Goal: Communication & Community: Ask a question

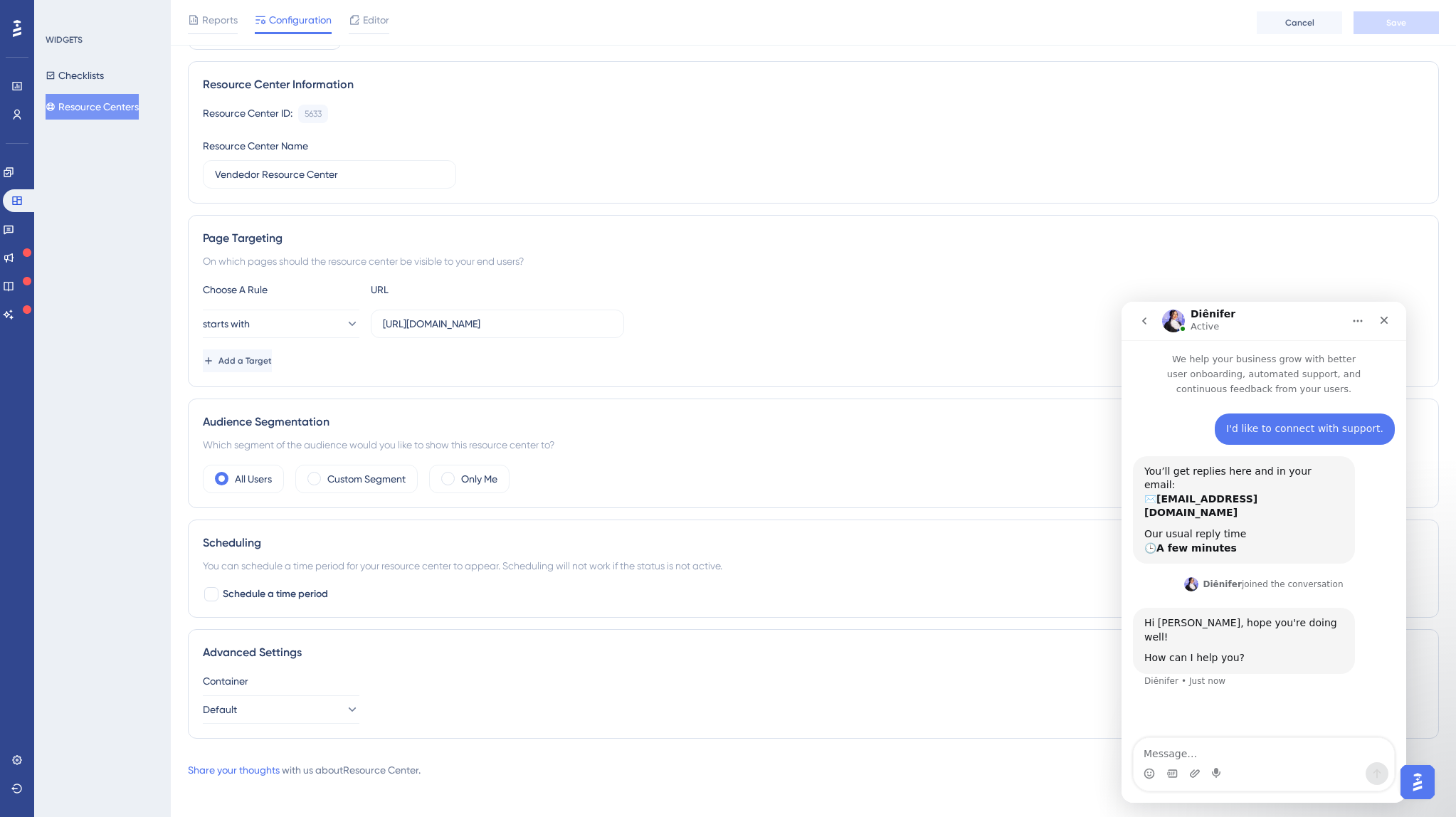
scroll to position [95, 0]
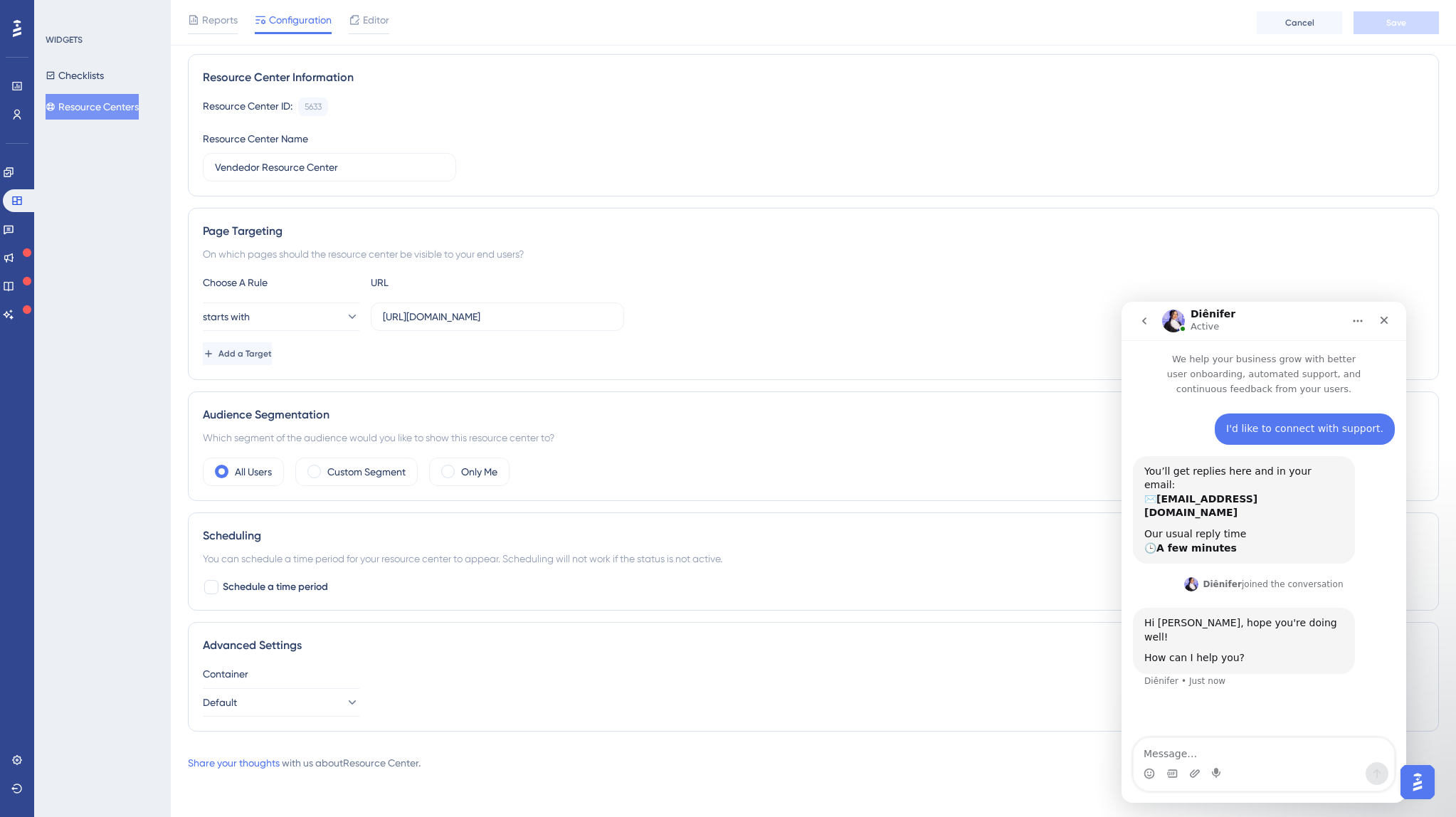
click at [1243, 736] on div "I'd like to connect with support. [PERSON_NAME] • 1h ago You’ll get replies her…" at bounding box center [1264, 568] width 285 height 343
click at [1240, 745] on textarea "Message…" at bounding box center [1264, 750] width 260 height 24
paste textarea "Hello! I wrote to you [DATE] with quite a few questions, and no one has respond…"
type textarea "Hello! I wrote to you [DATE] with quite a few questions, and no one has respond…"
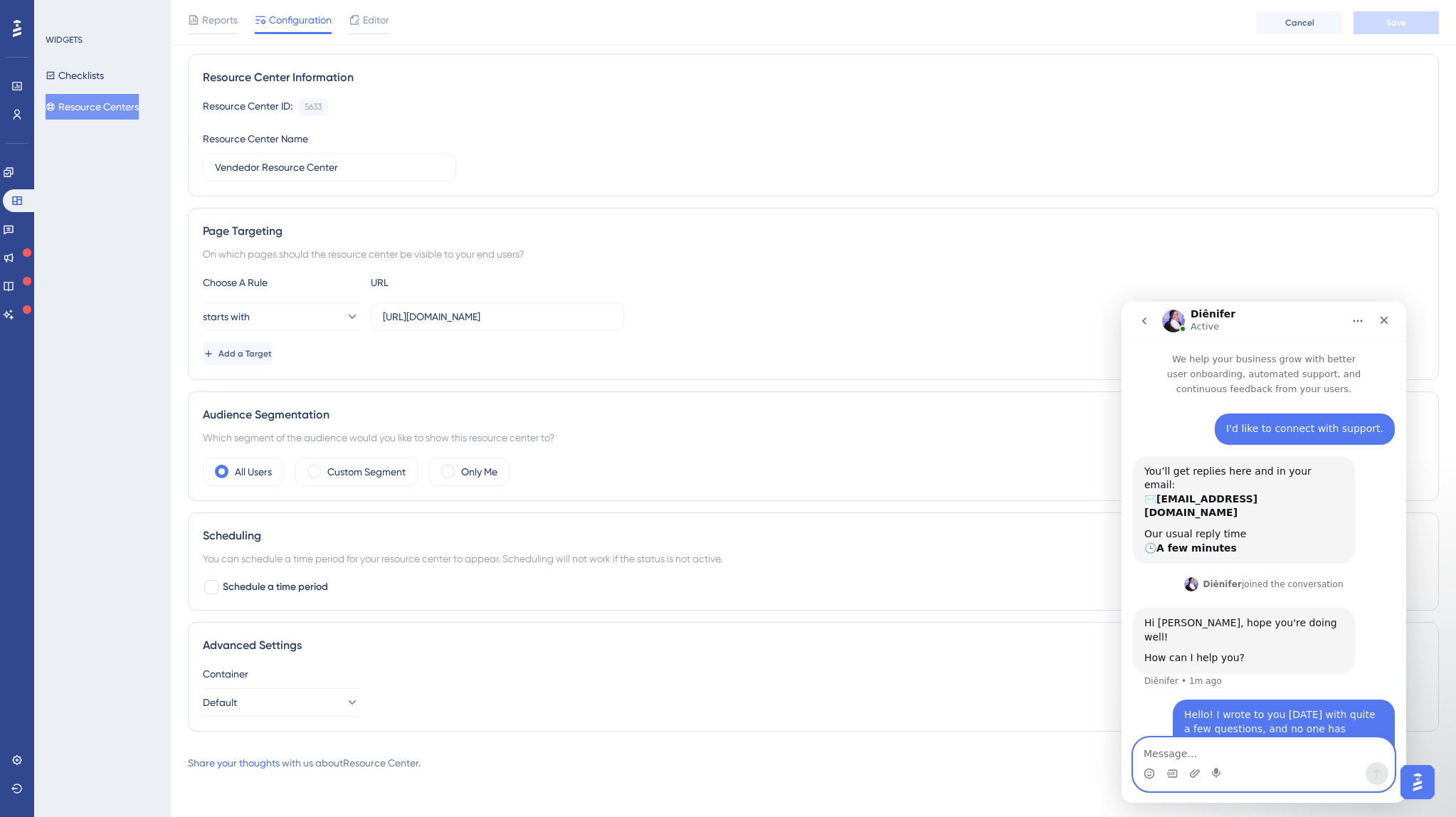
paste textarea "Can you check [DATE] chat or the logs and answer them? I really need them, than…"
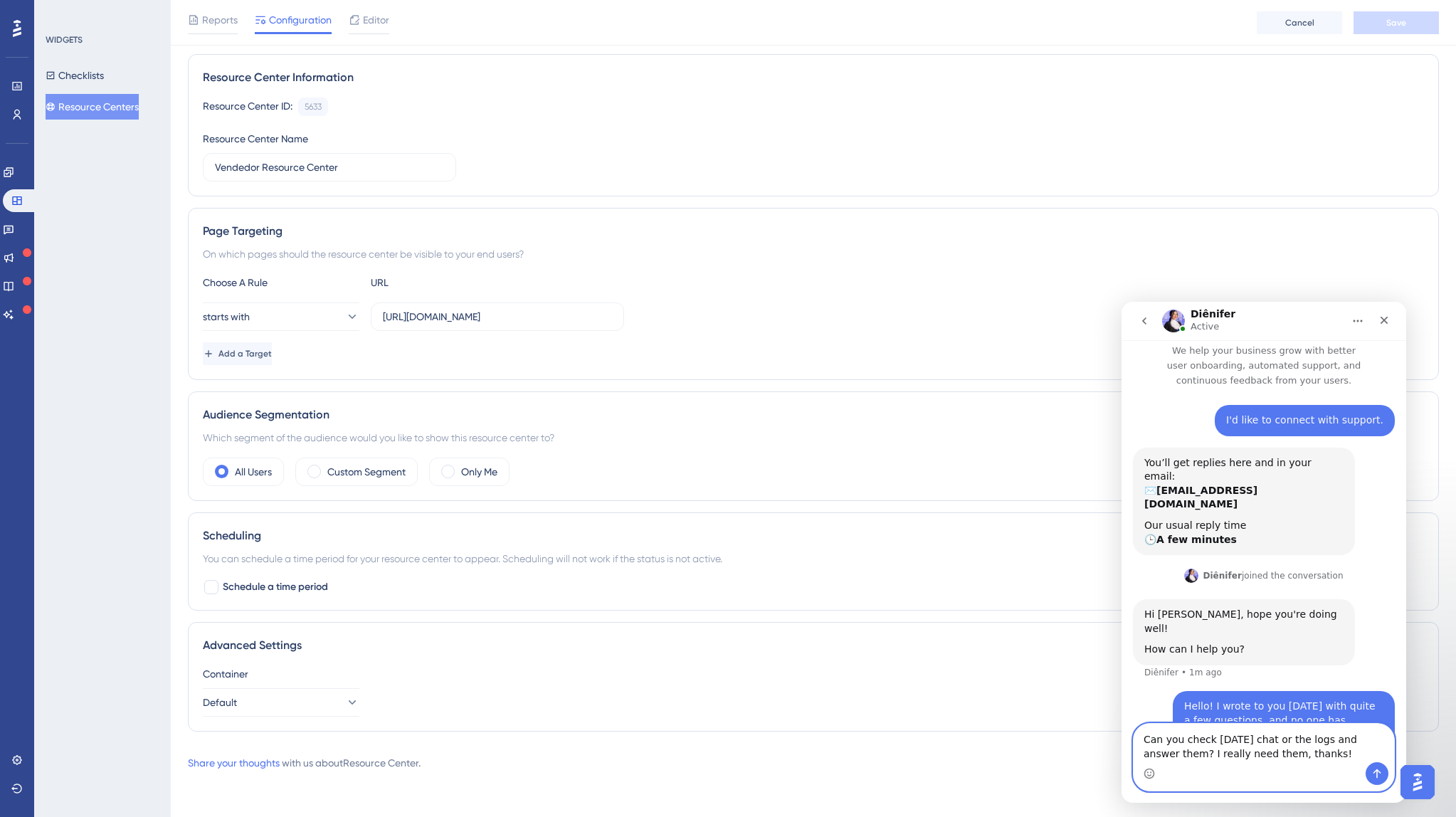
type textarea "Can you check [DATE] chat or the logs and answer them? I really need them, than…"
click at [1380, 771] on icon "Send a message…" at bounding box center [1377, 773] width 11 height 11
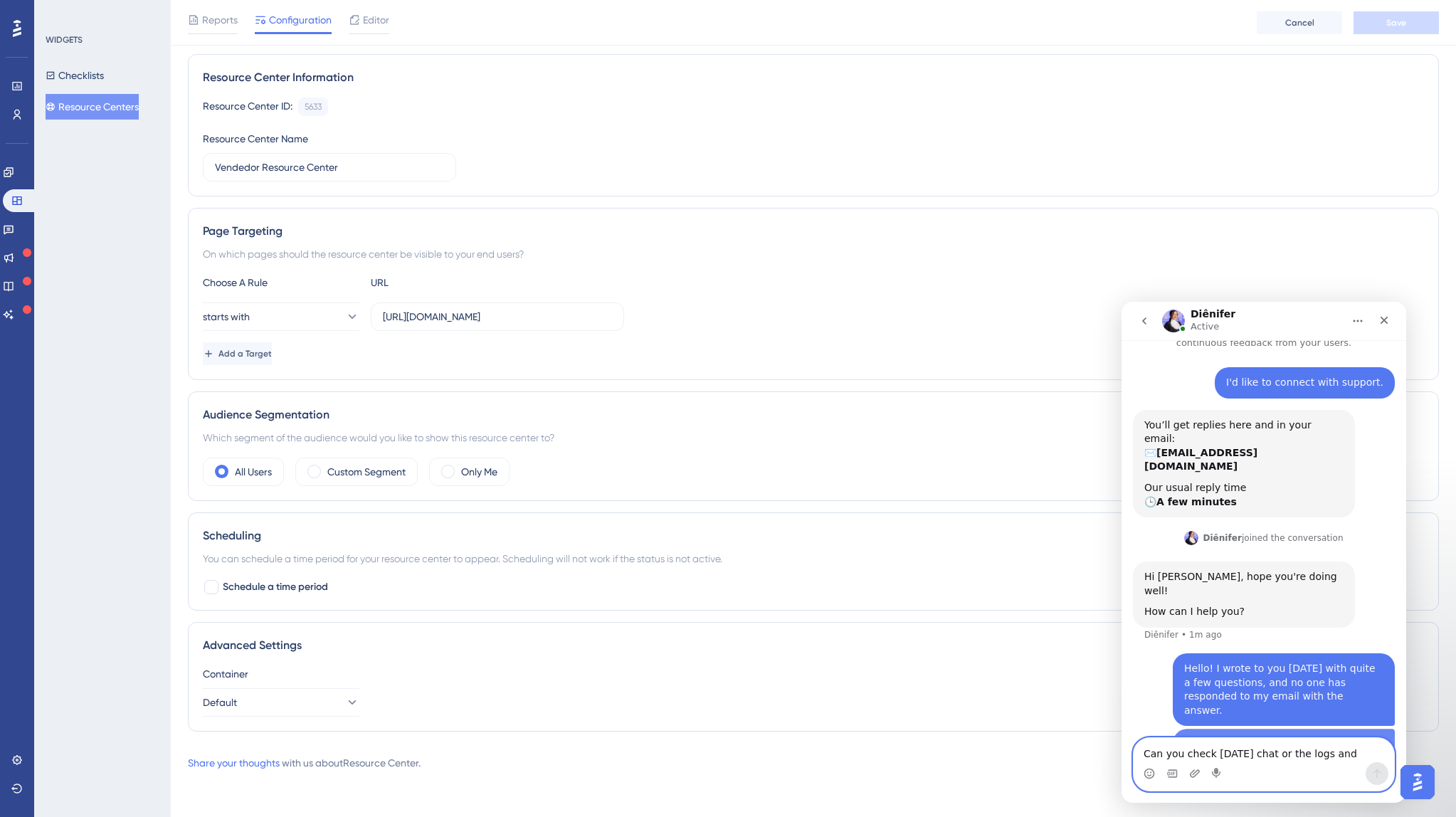
scroll to position [54, 0]
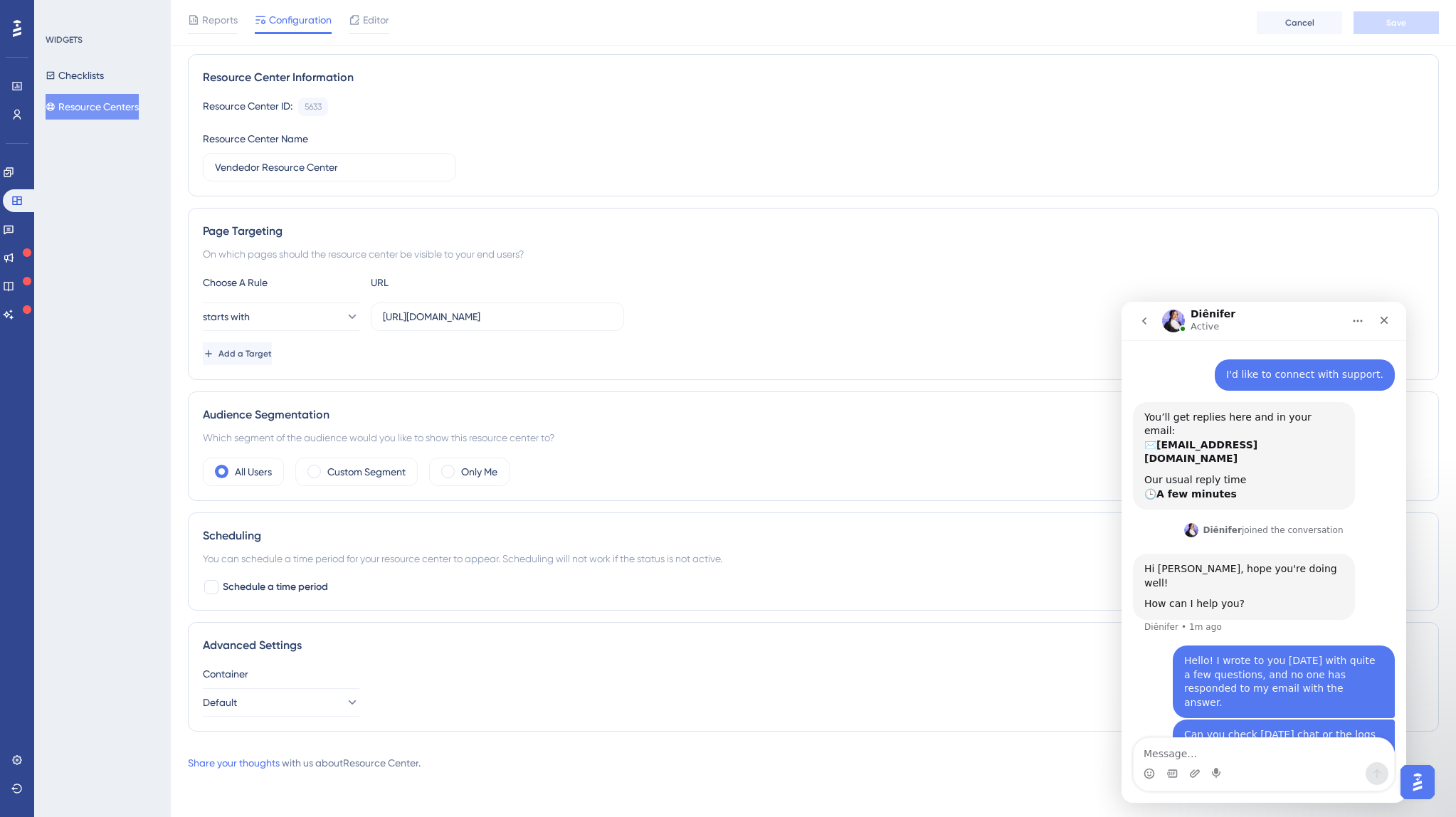
click at [1214, 74] on div "Resource Center Information" at bounding box center [813, 77] width 1221 height 17
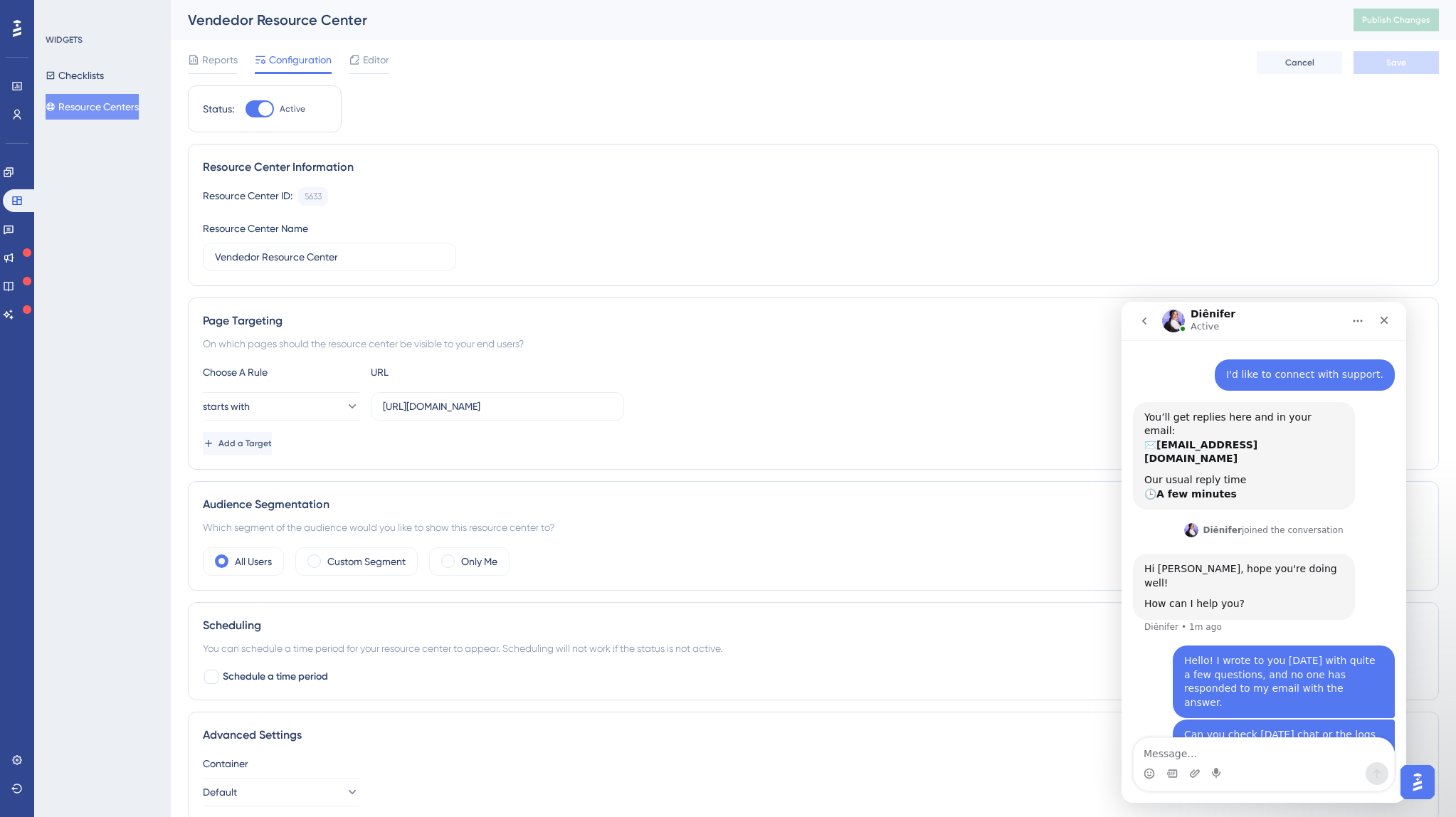
click at [1237, 31] on div "Vendedor Resource Center Publish Changes" at bounding box center [813, 20] width 1285 height 40
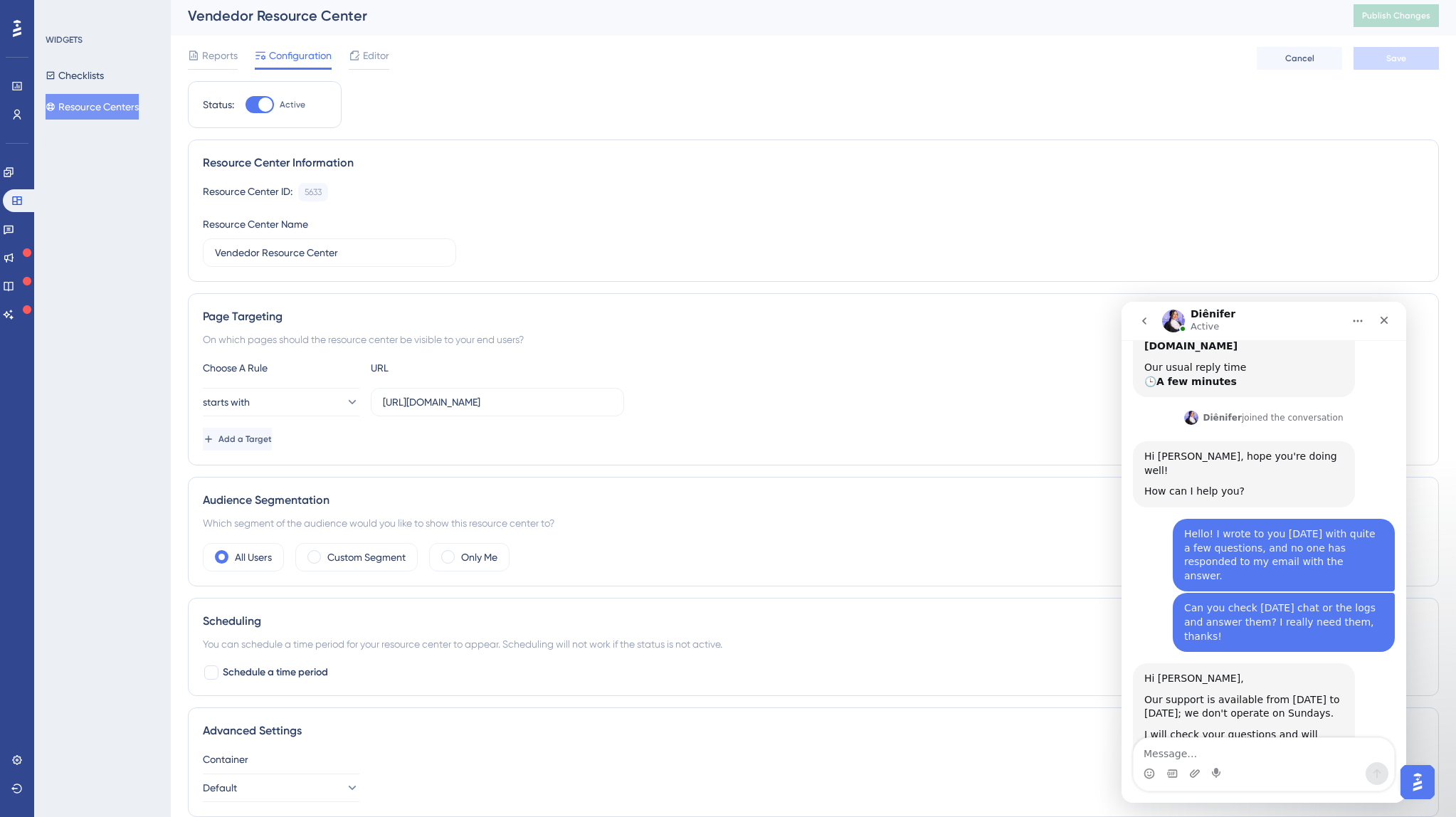
scroll to position [9, 0]
